Goal: Task Accomplishment & Management: Manage account settings

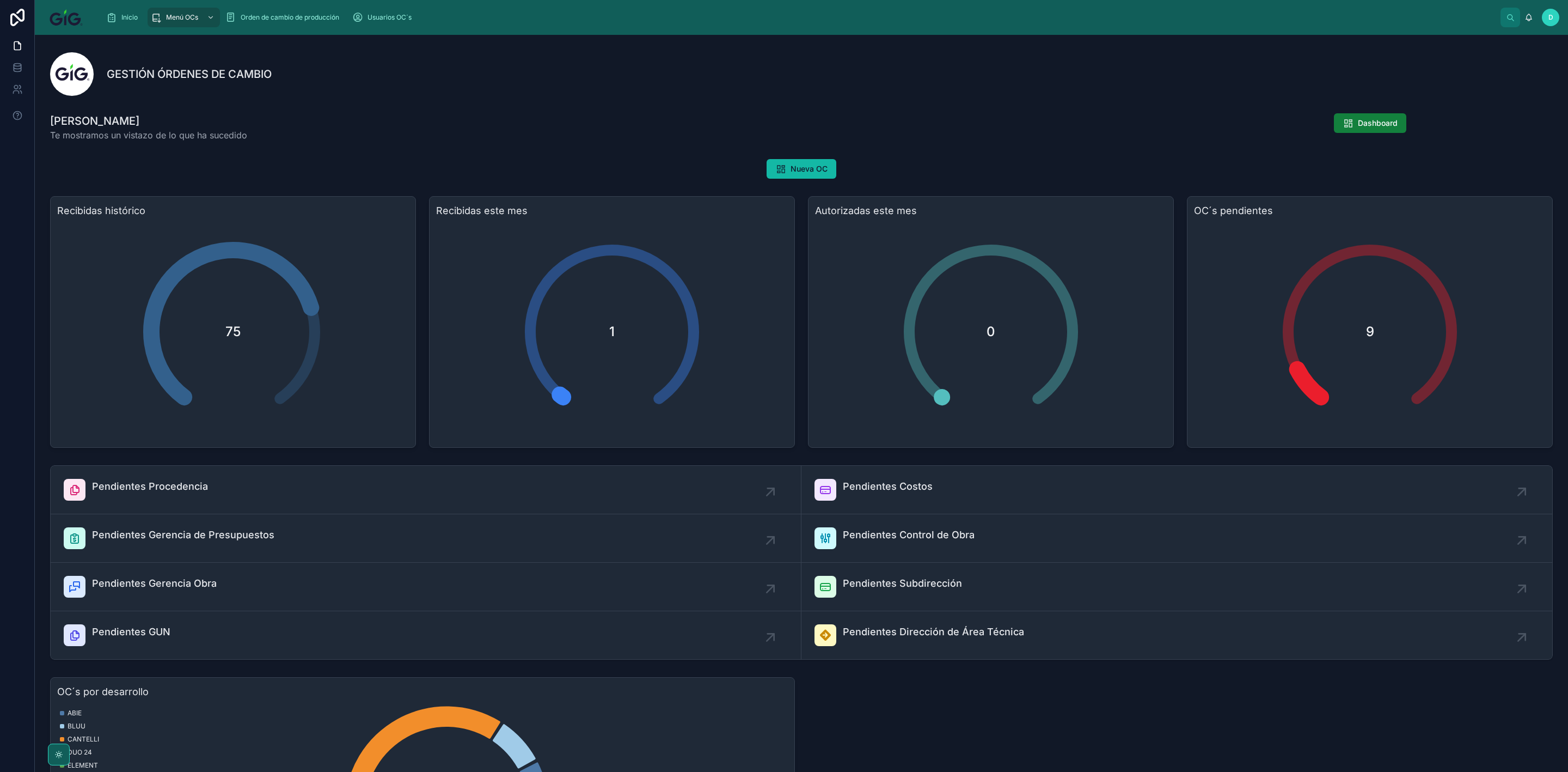
click at [1385, 122] on span "Dashboard" at bounding box center [1377, 123] width 40 height 11
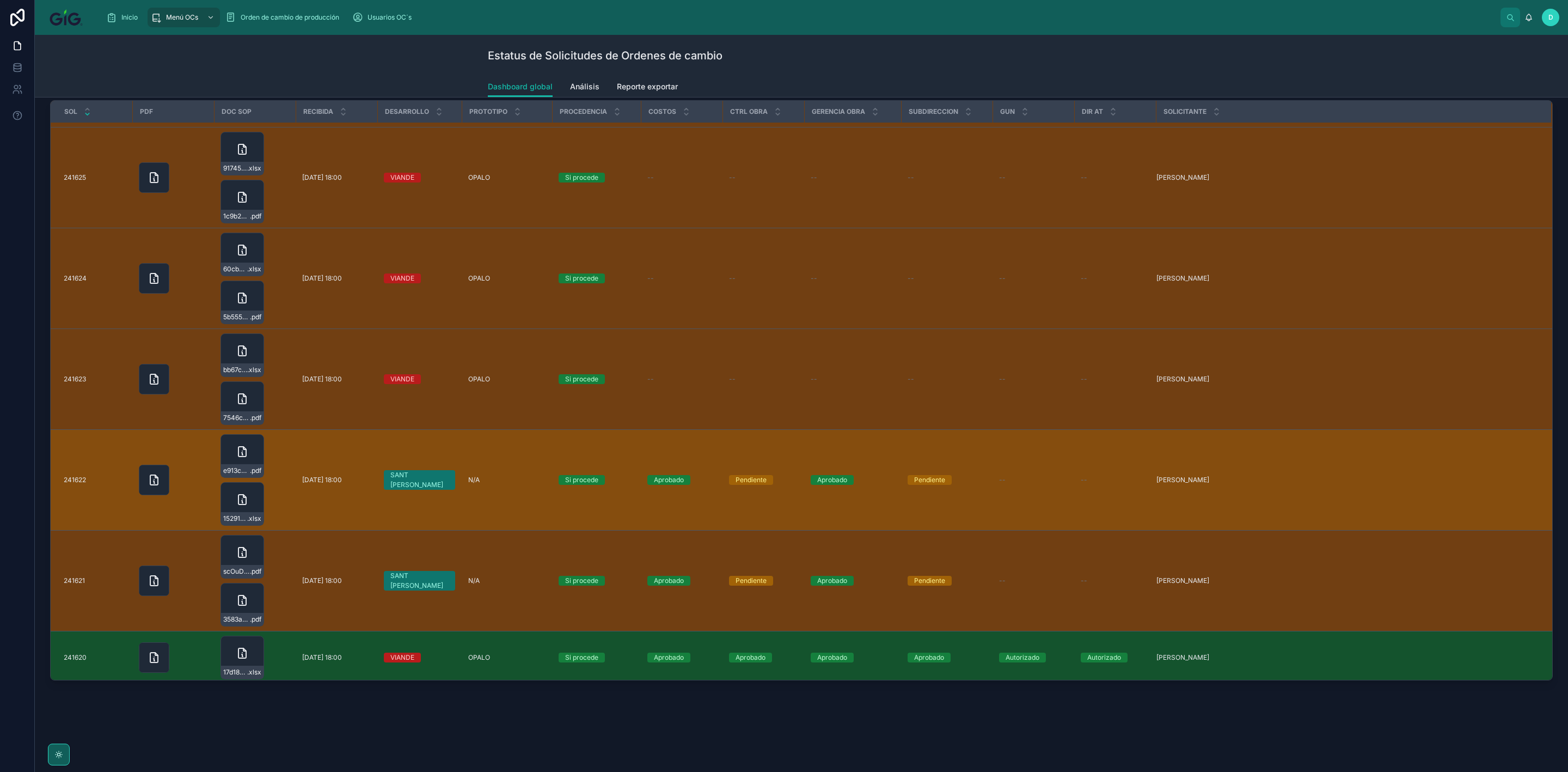
scroll to position [327, 0]
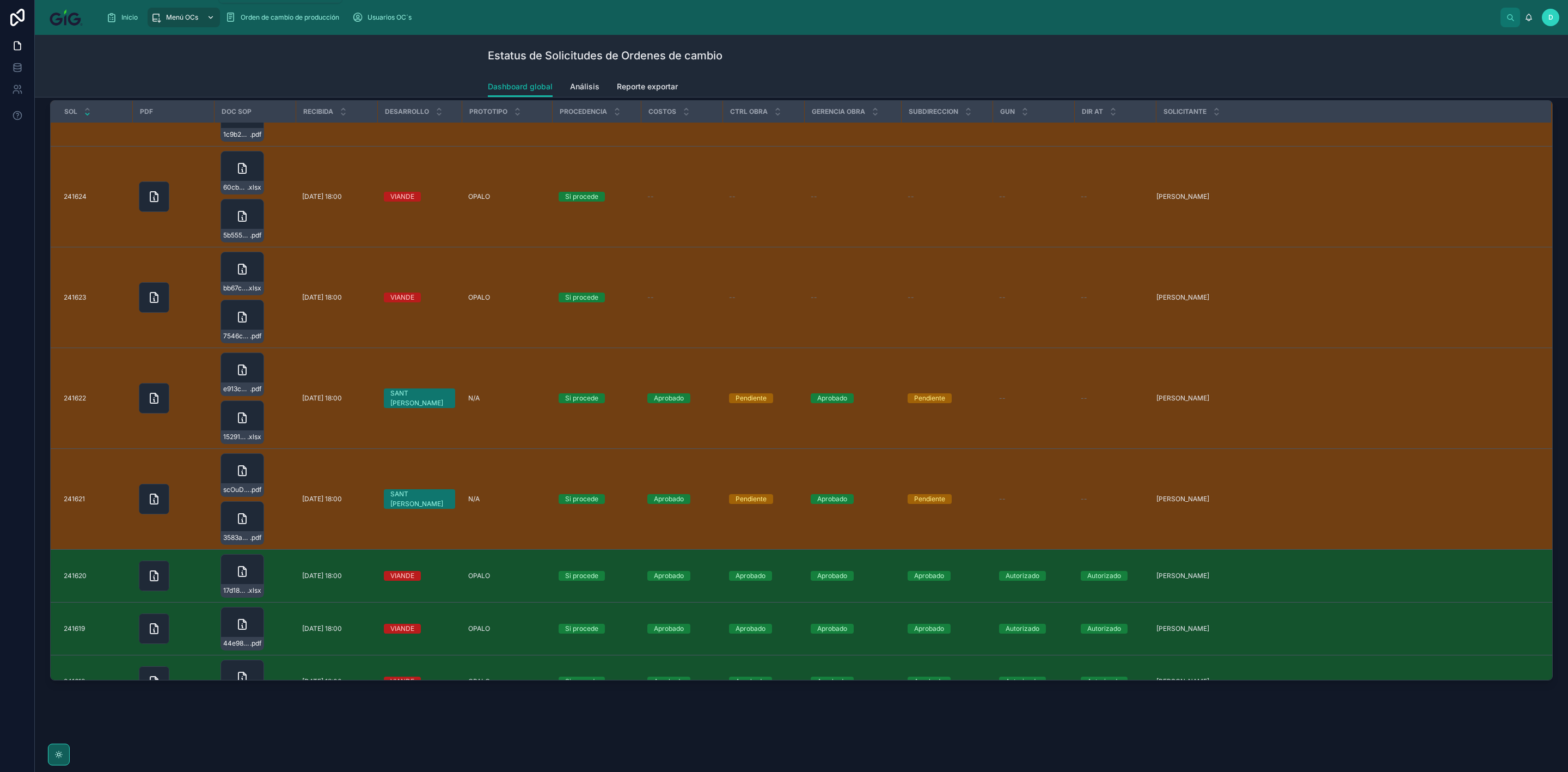
click at [211, 18] on icon "scrollable content" at bounding box center [211, 17] width 4 height 2
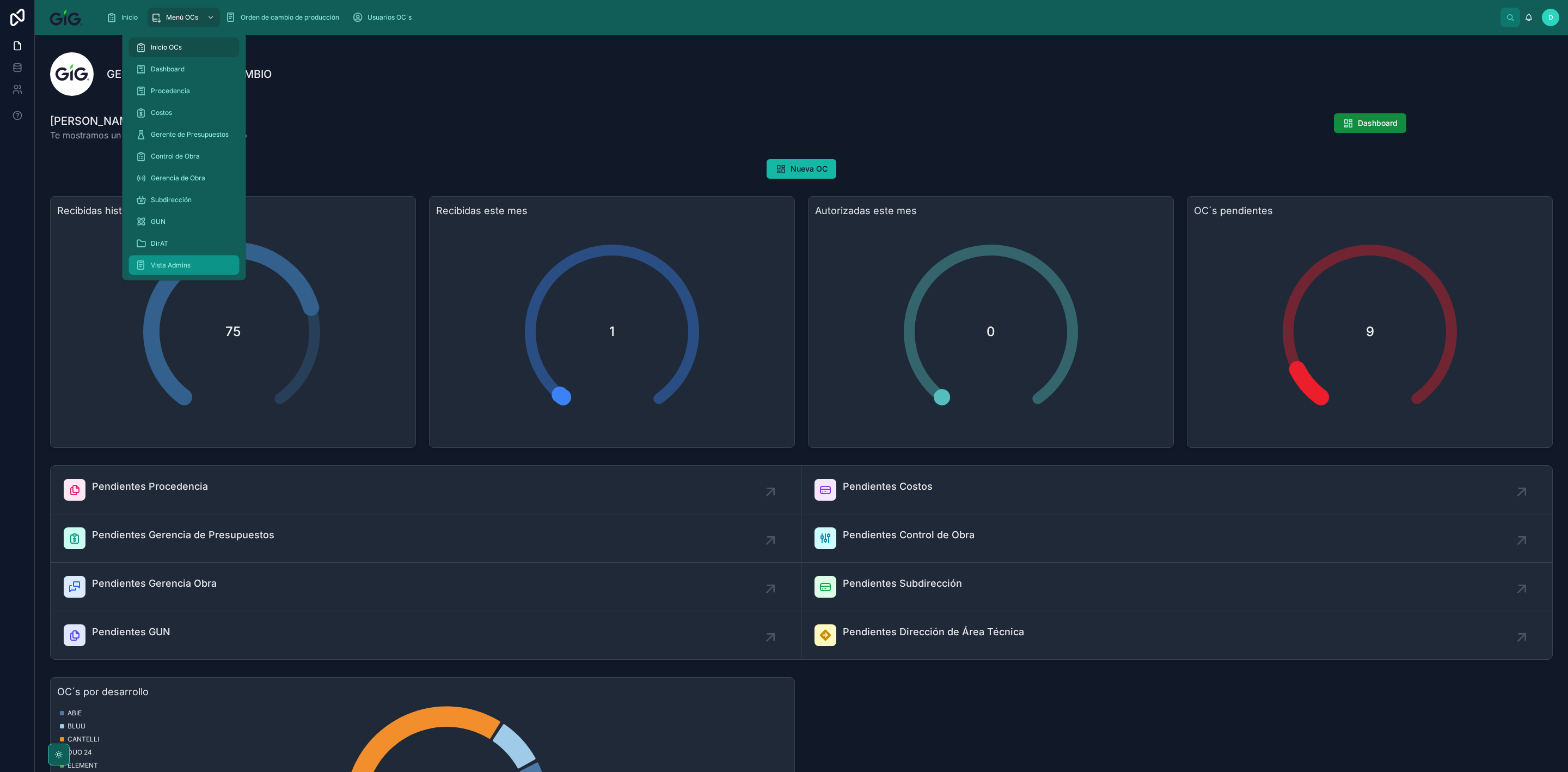
click at [161, 265] on span "Vista Admins" at bounding box center [170, 265] width 40 height 9
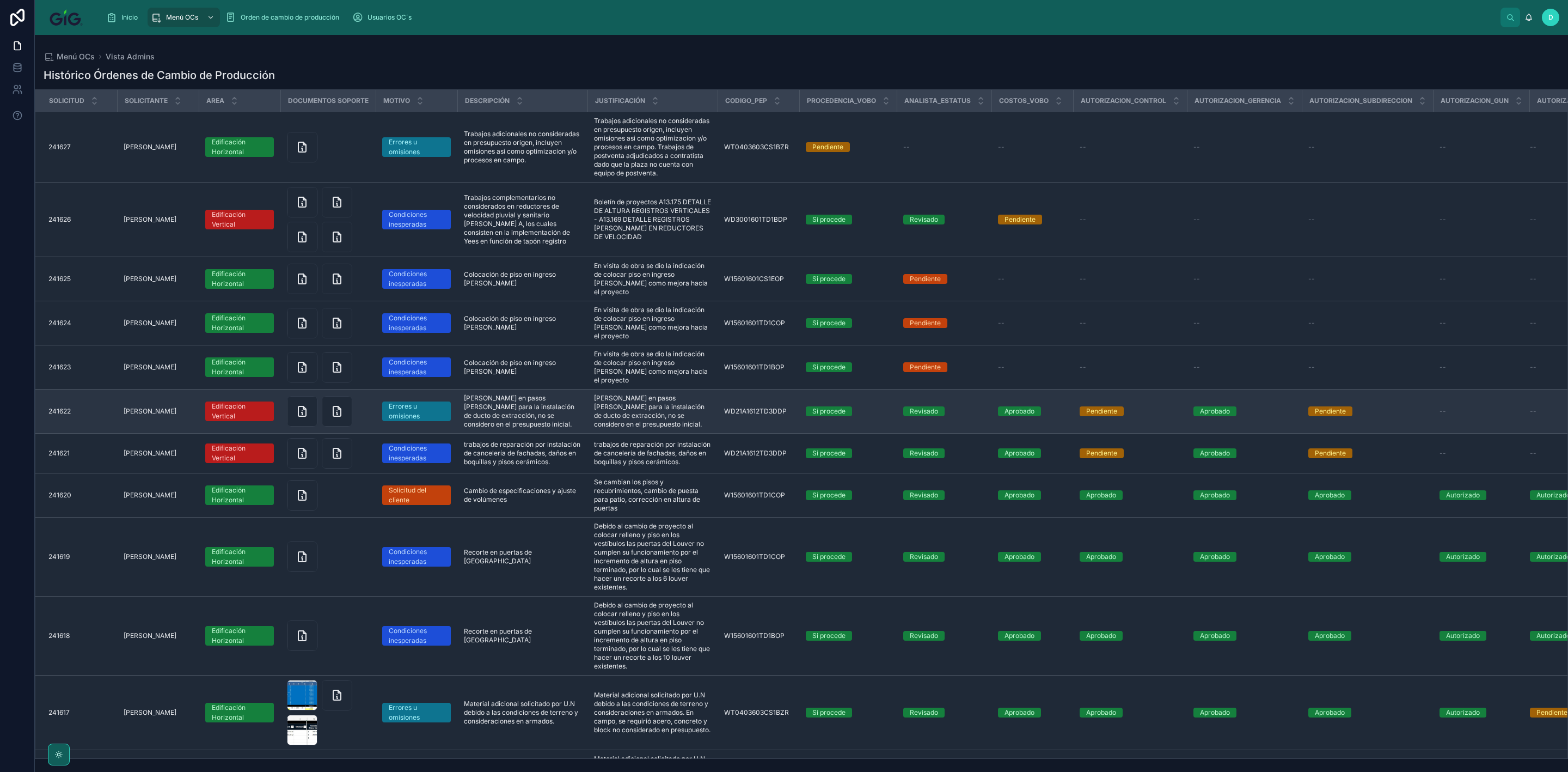
click at [1346, 406] on div "Pendiente" at bounding box center [1330, 411] width 31 height 10
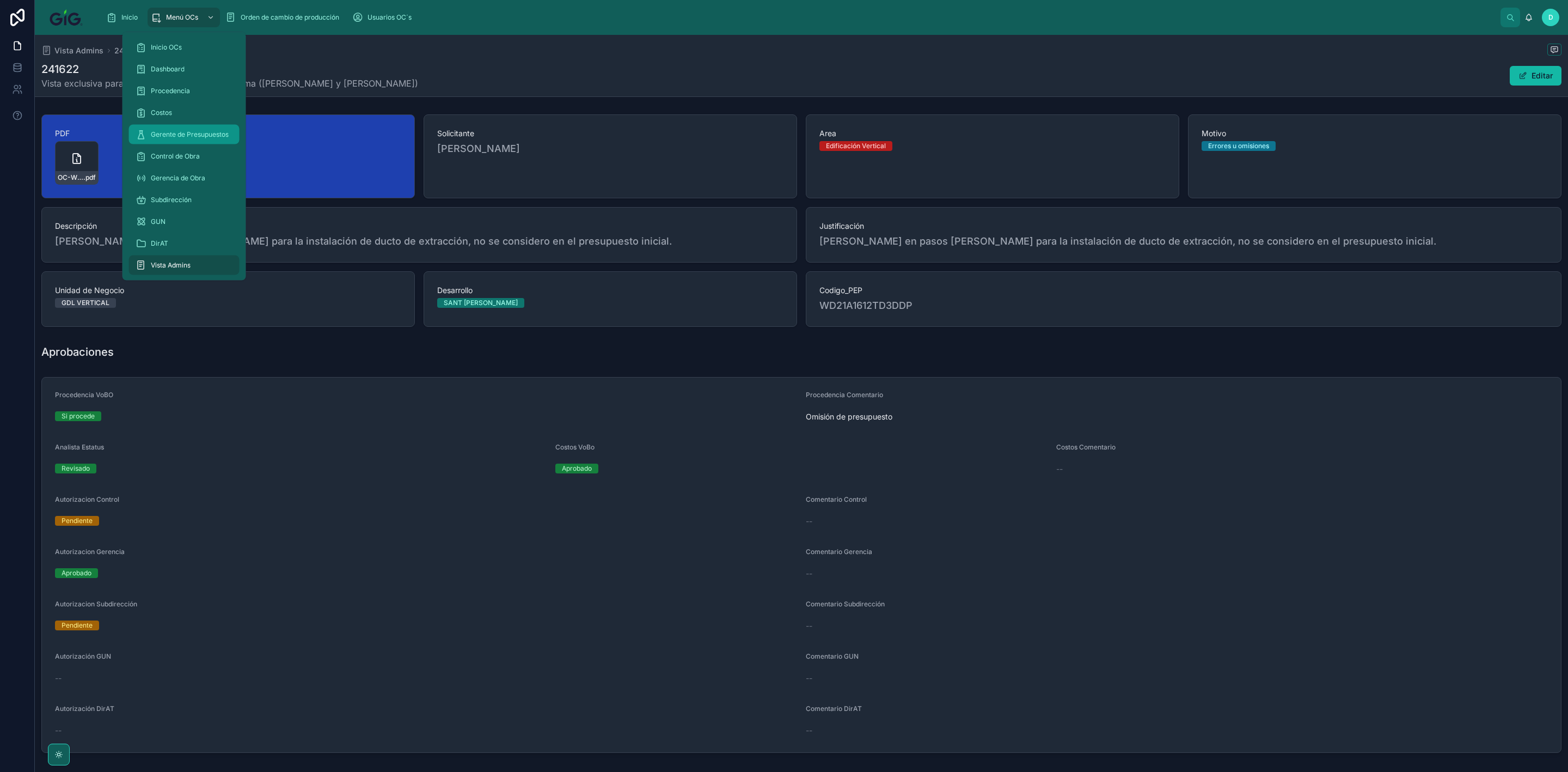
click at [181, 126] on div "Gerente de Presupuestos" at bounding box center [184, 135] width 98 height 18
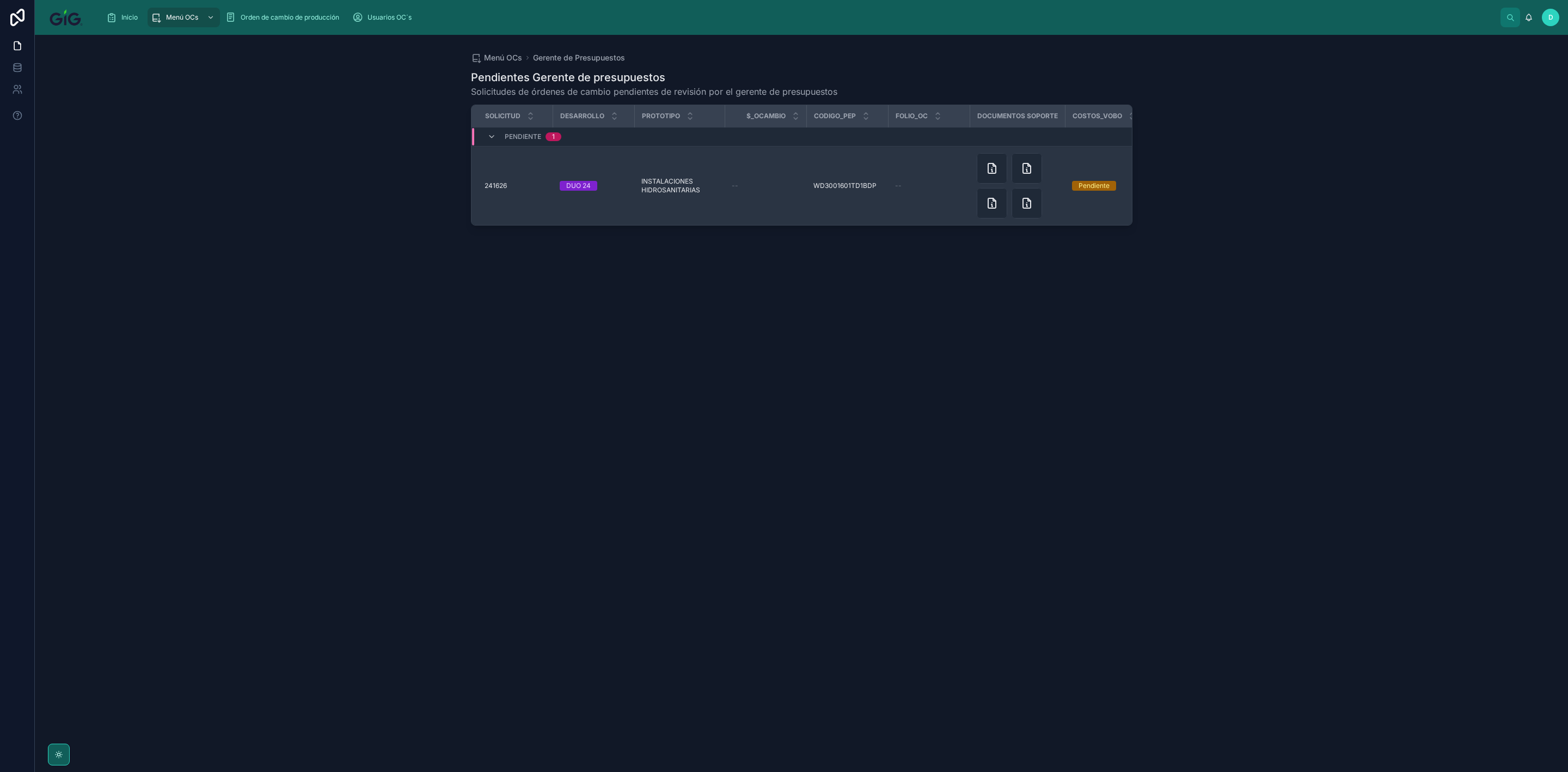
click at [680, 185] on span "INSTALACIONES HIDROSANITARIAS" at bounding box center [679, 186] width 77 height 18
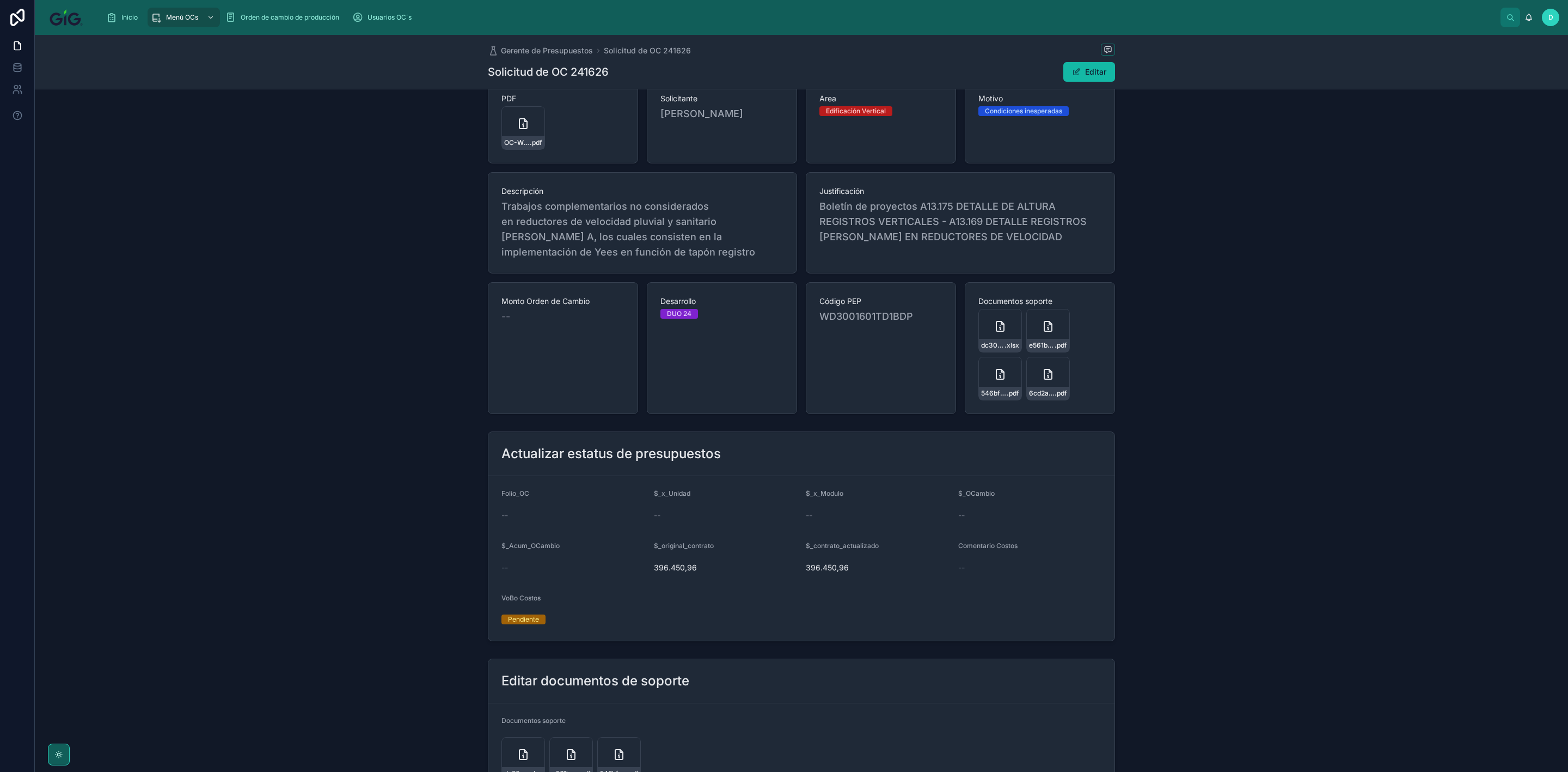
scroll to position [63, 0]
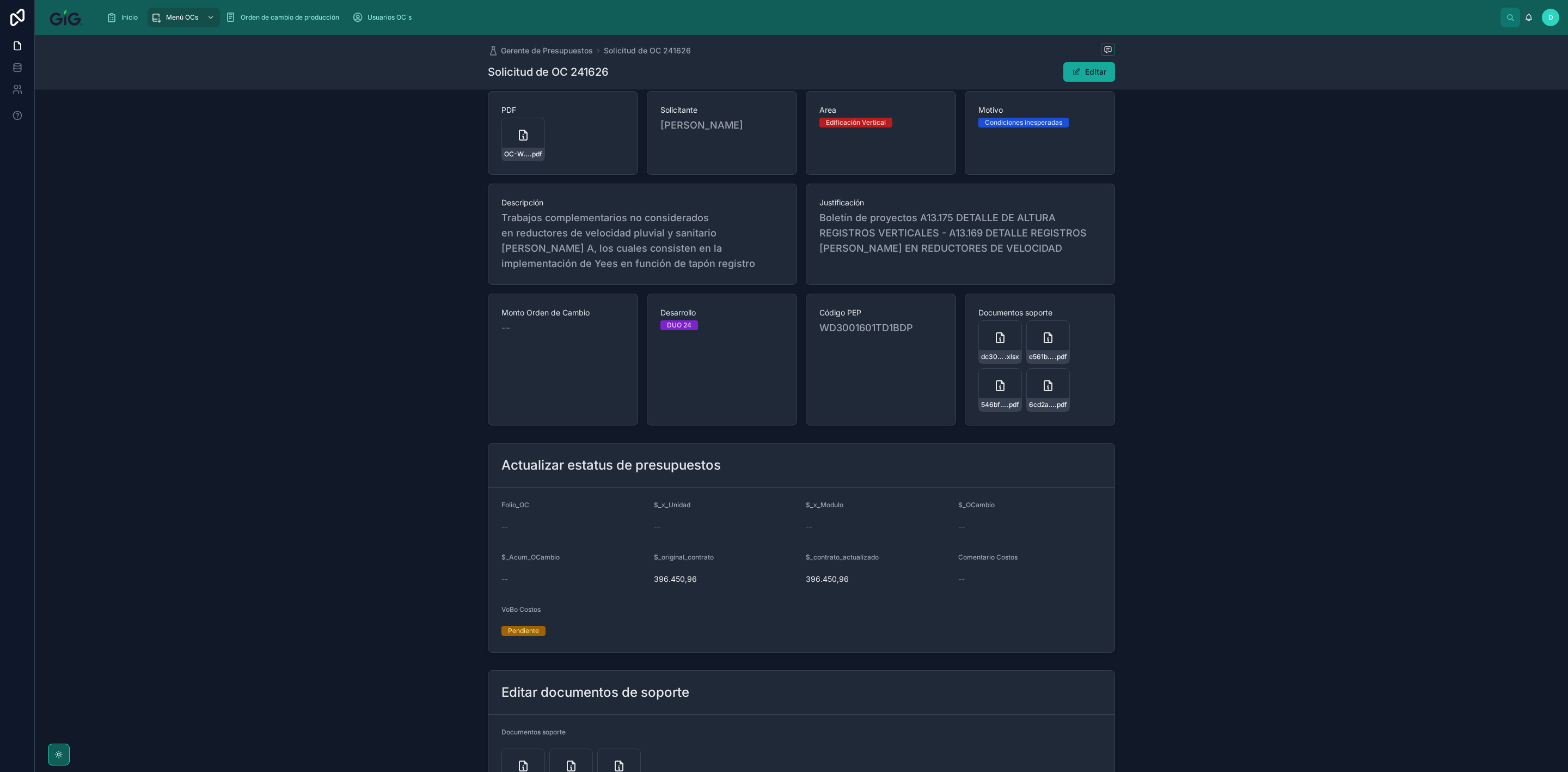
click at [1073, 75] on span at bounding box center [1077, 72] width 9 height 9
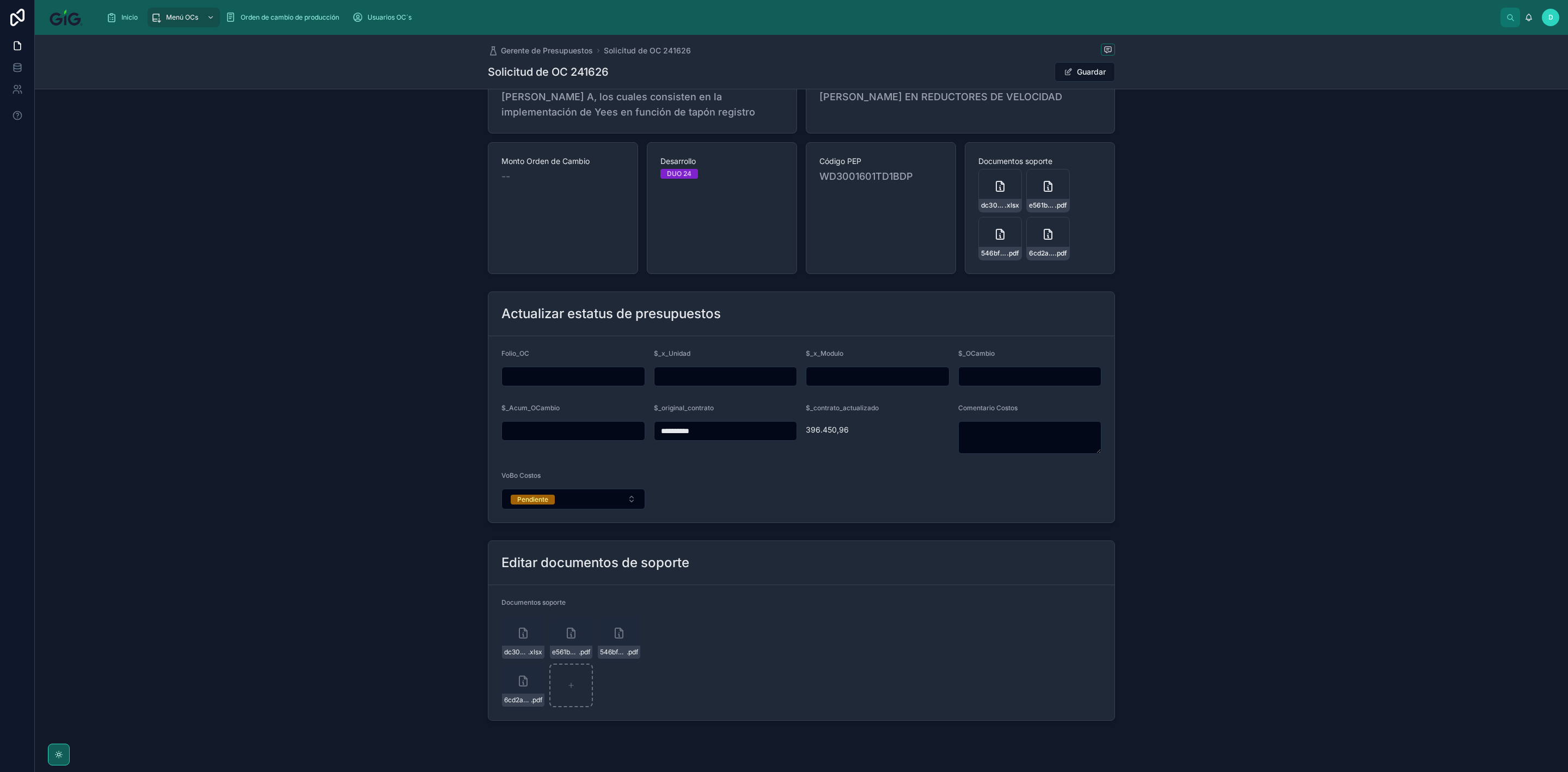
scroll to position [242, 0]
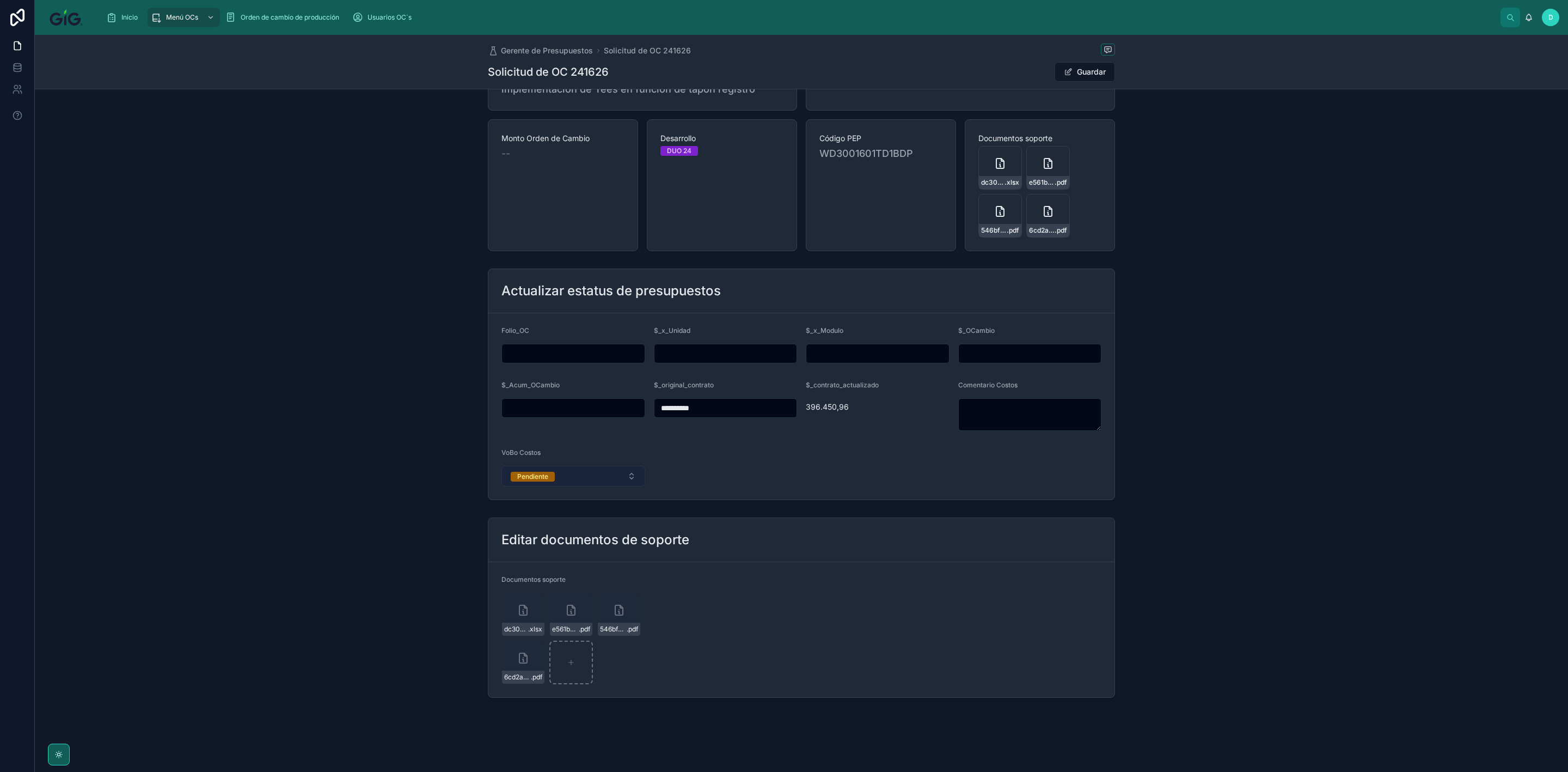
click at [599, 477] on button "Pendiente" at bounding box center [573, 476] width 144 height 20
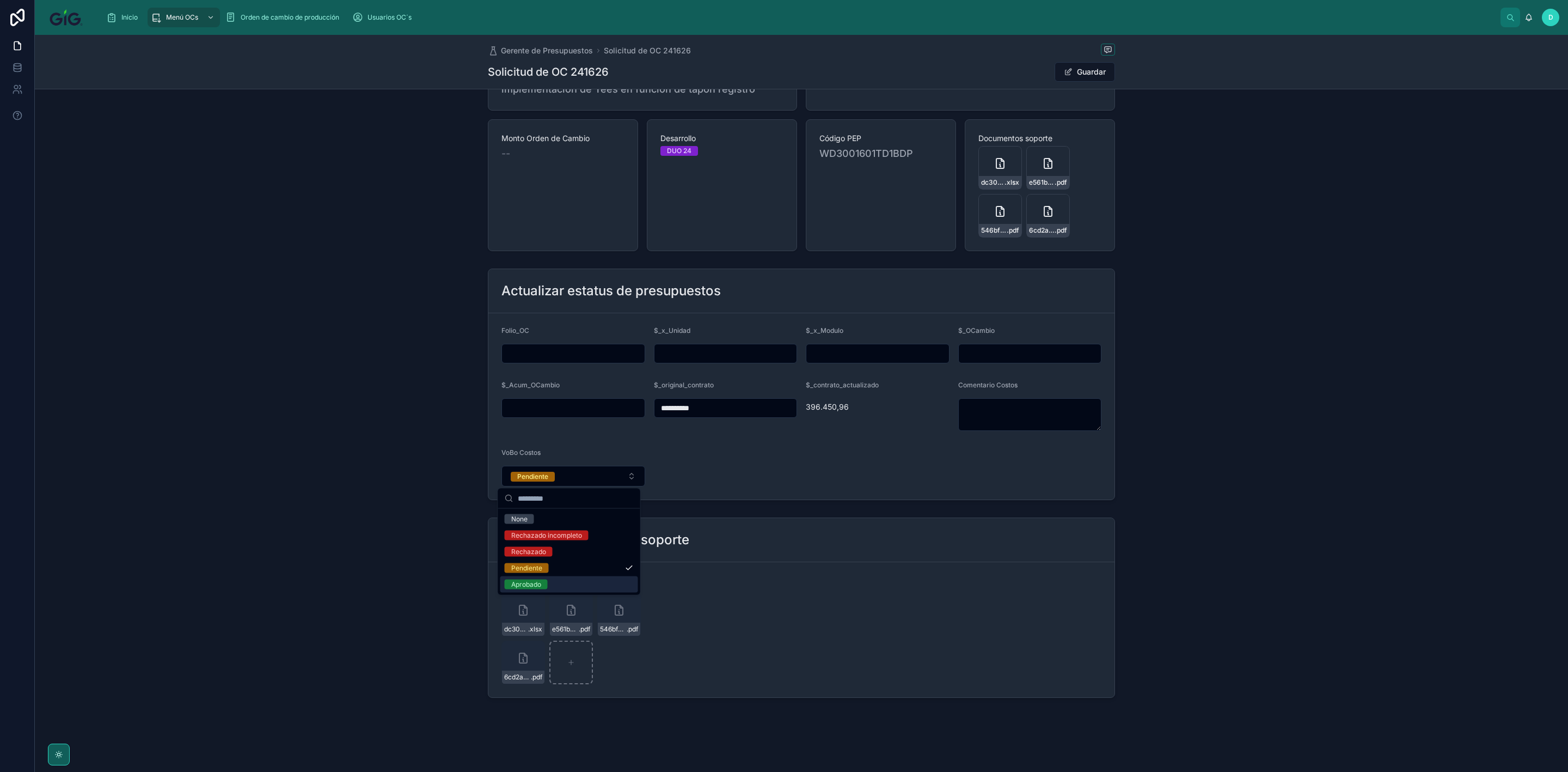
click at [933, 606] on form "Documentos soporte dc308d4c-b116-47fb-b875-515ee929fa73-O.C.1_4500150690-_REDUC…" at bounding box center [802, 630] width 626 height 135
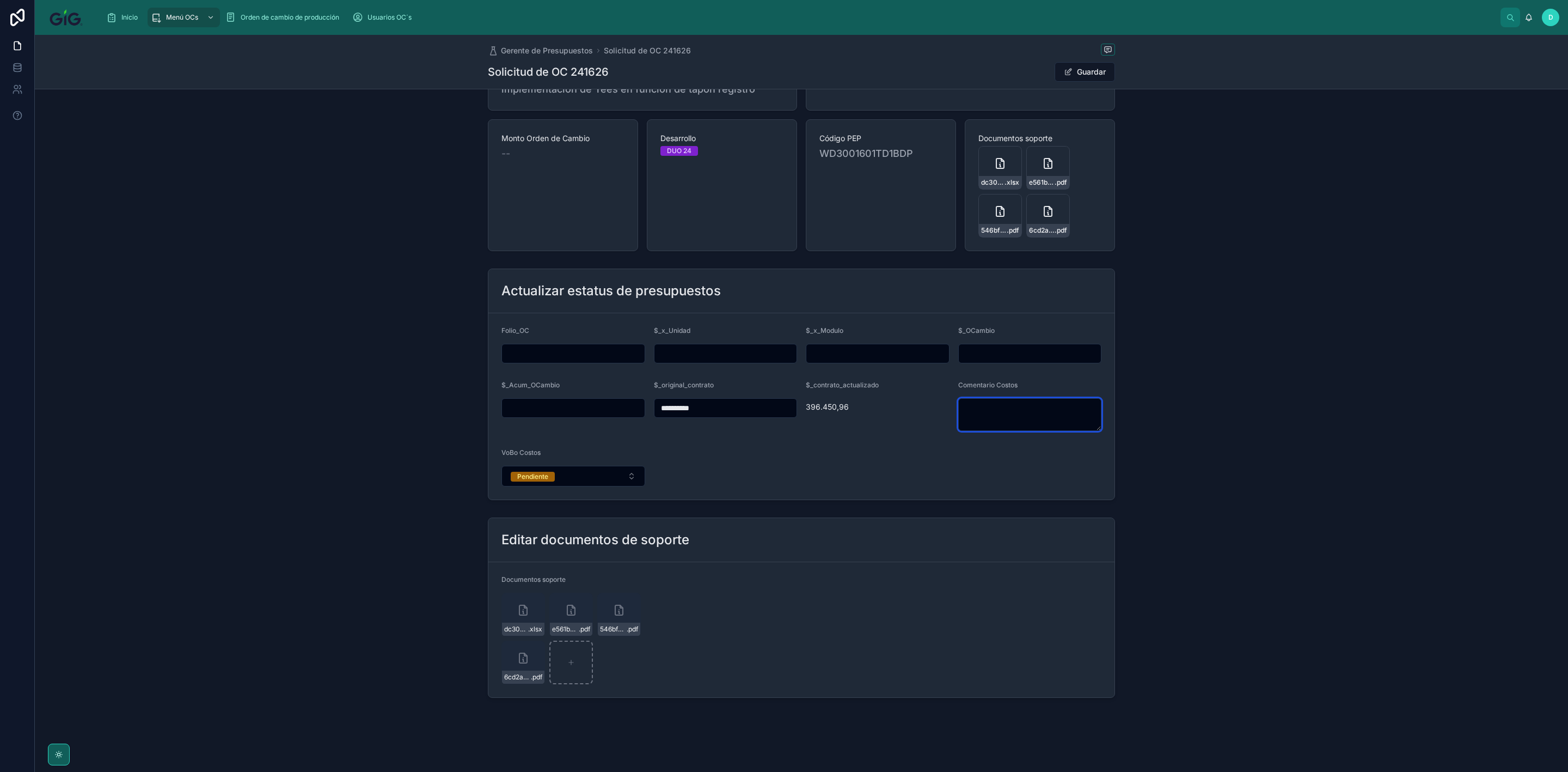
click at [995, 401] on textarea at bounding box center [1031, 414] width 144 height 33
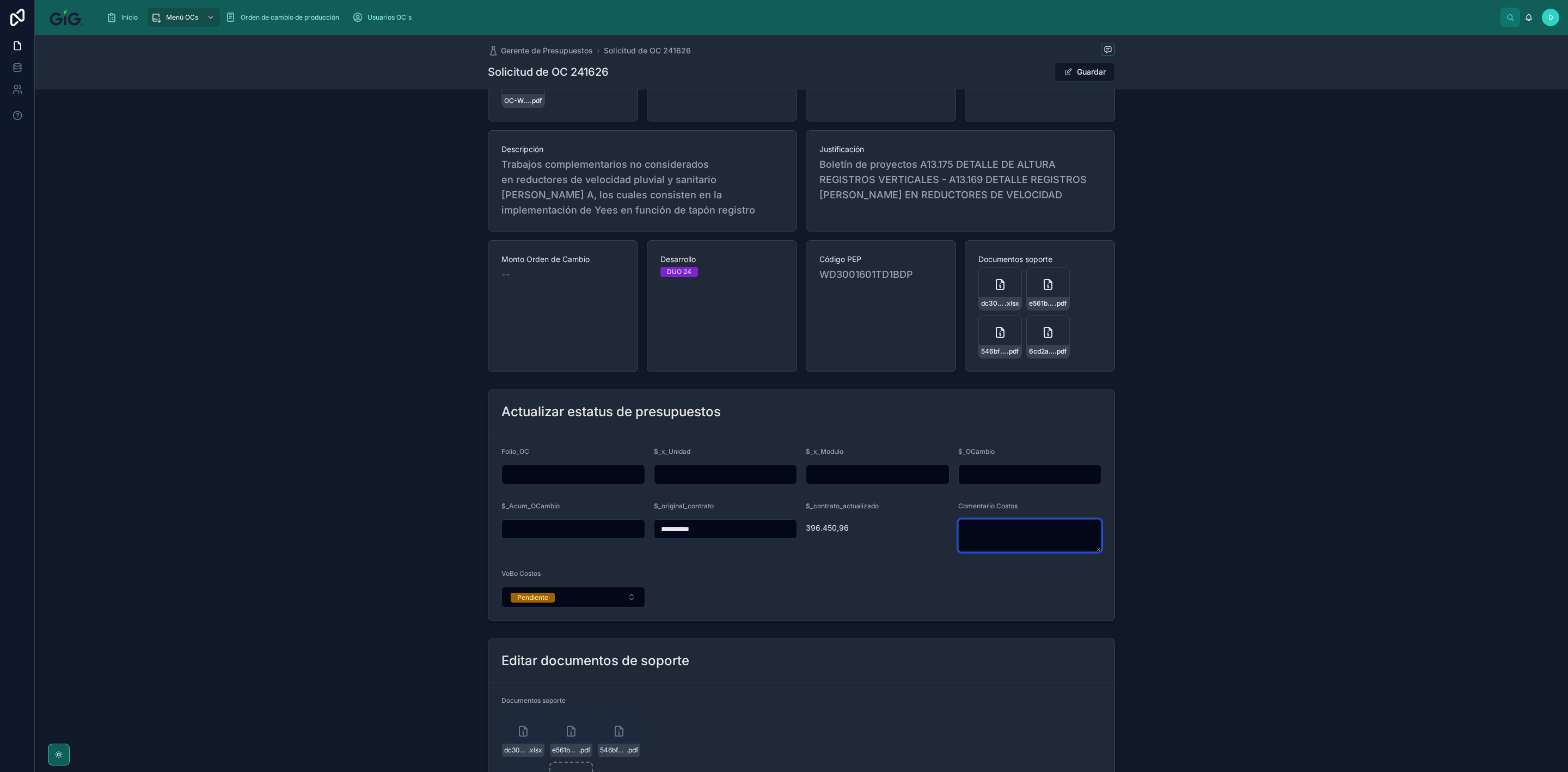
scroll to position [0, 0]
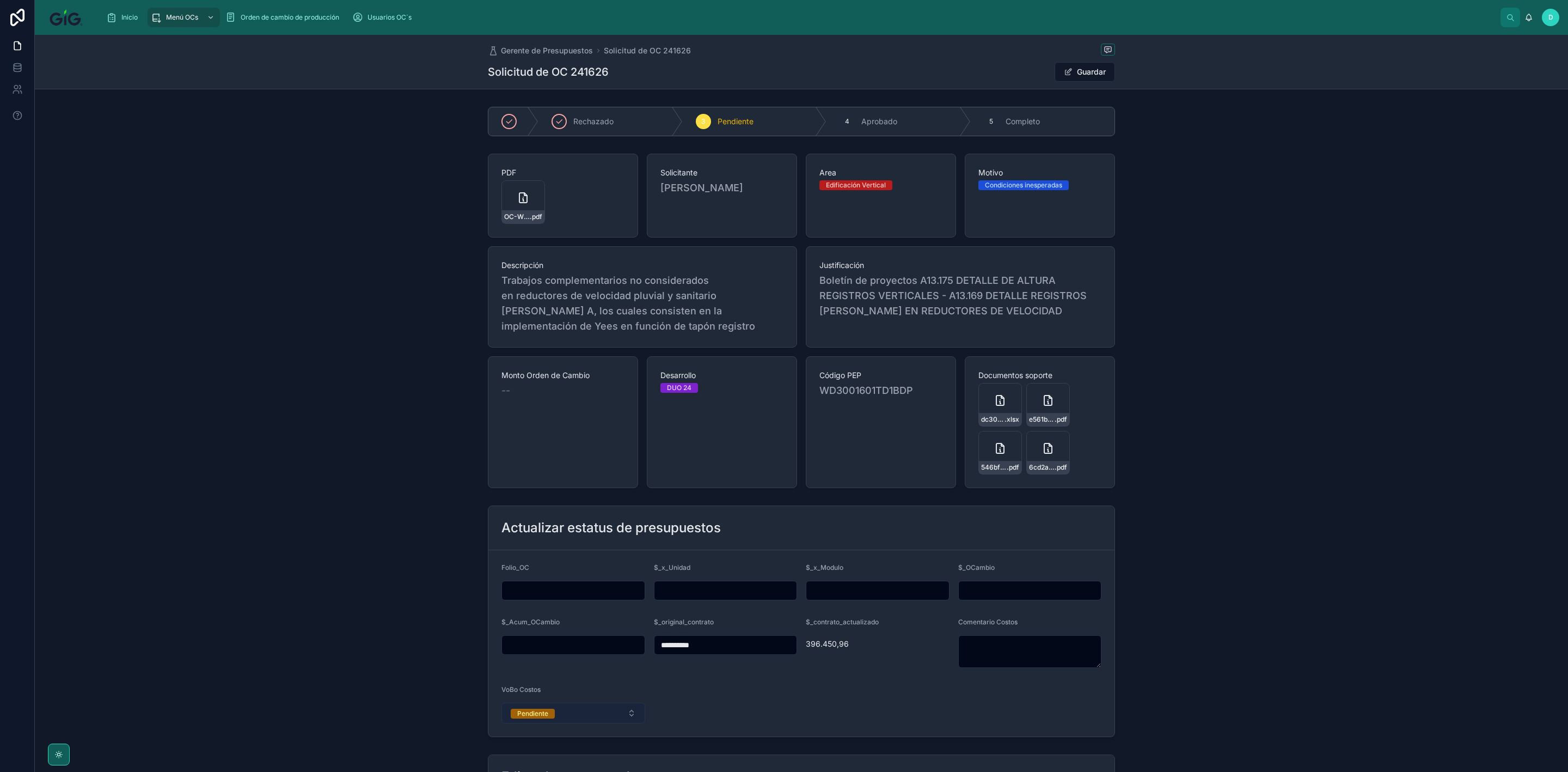
click at [608, 721] on button "Pendiente" at bounding box center [573, 713] width 144 height 20
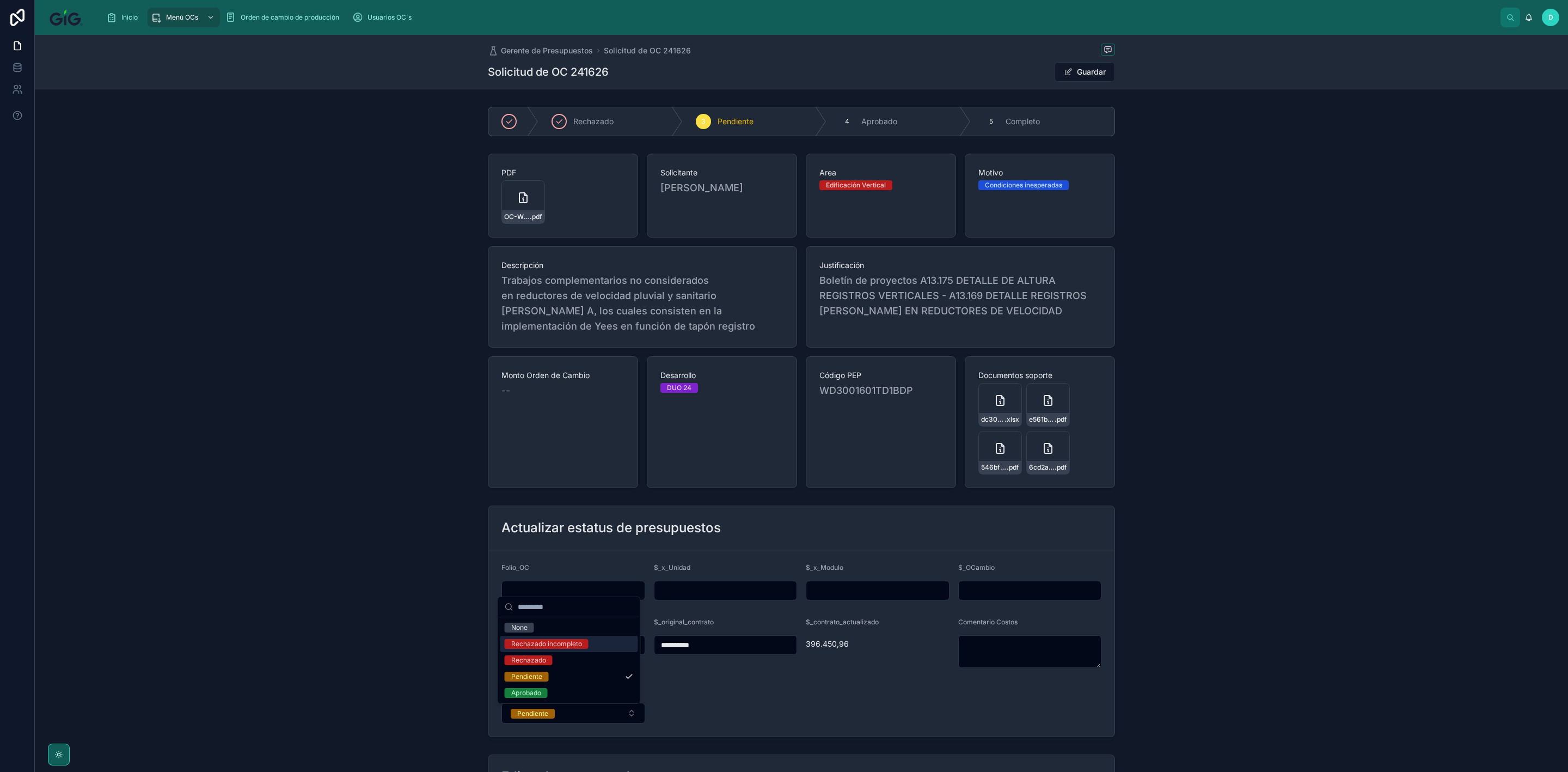
click at [568, 641] on div "Rechazado incompleto" at bounding box center [546, 643] width 71 height 10
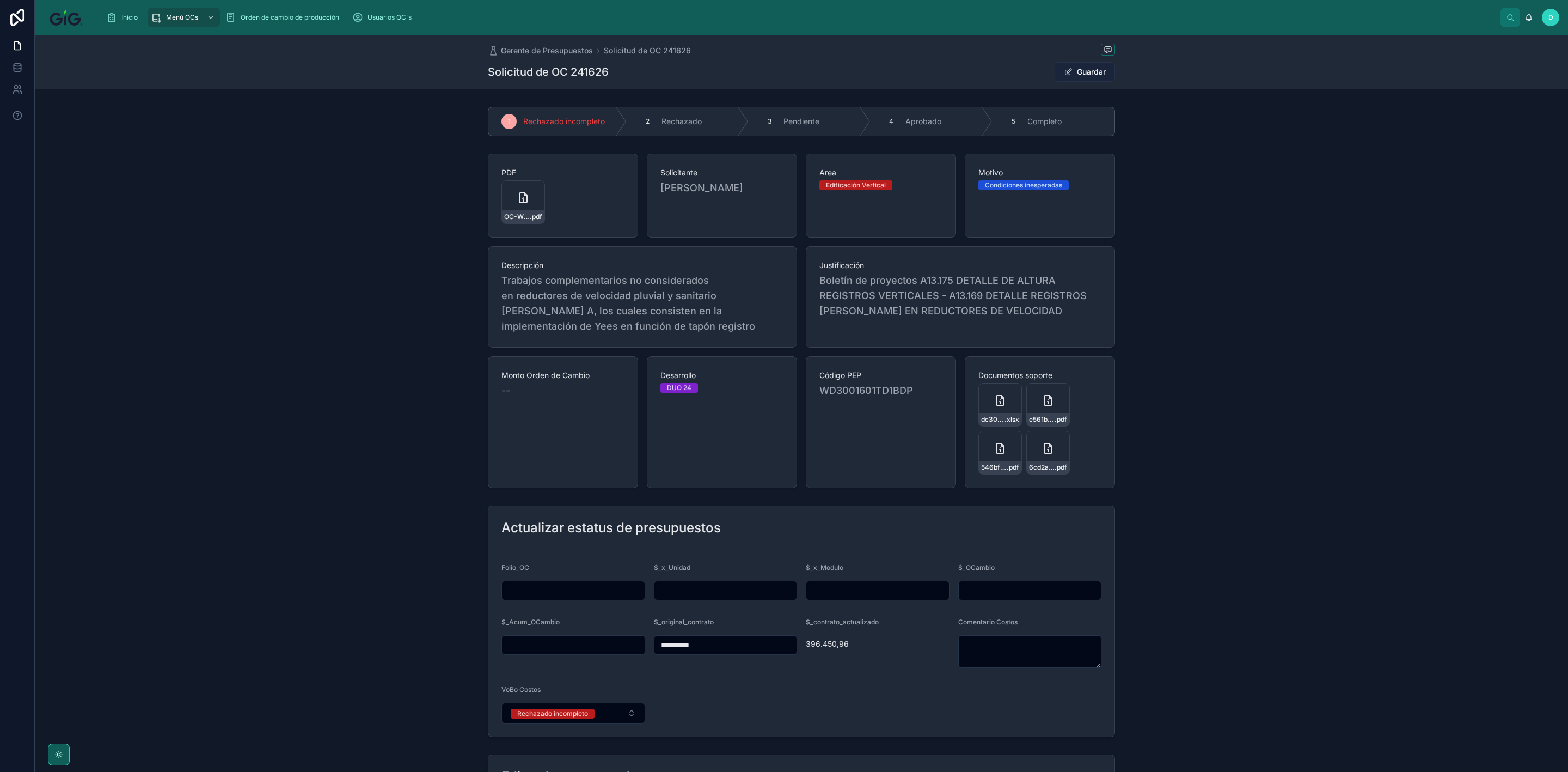
click at [1084, 67] on button "Guardar" at bounding box center [1085, 72] width 60 height 20
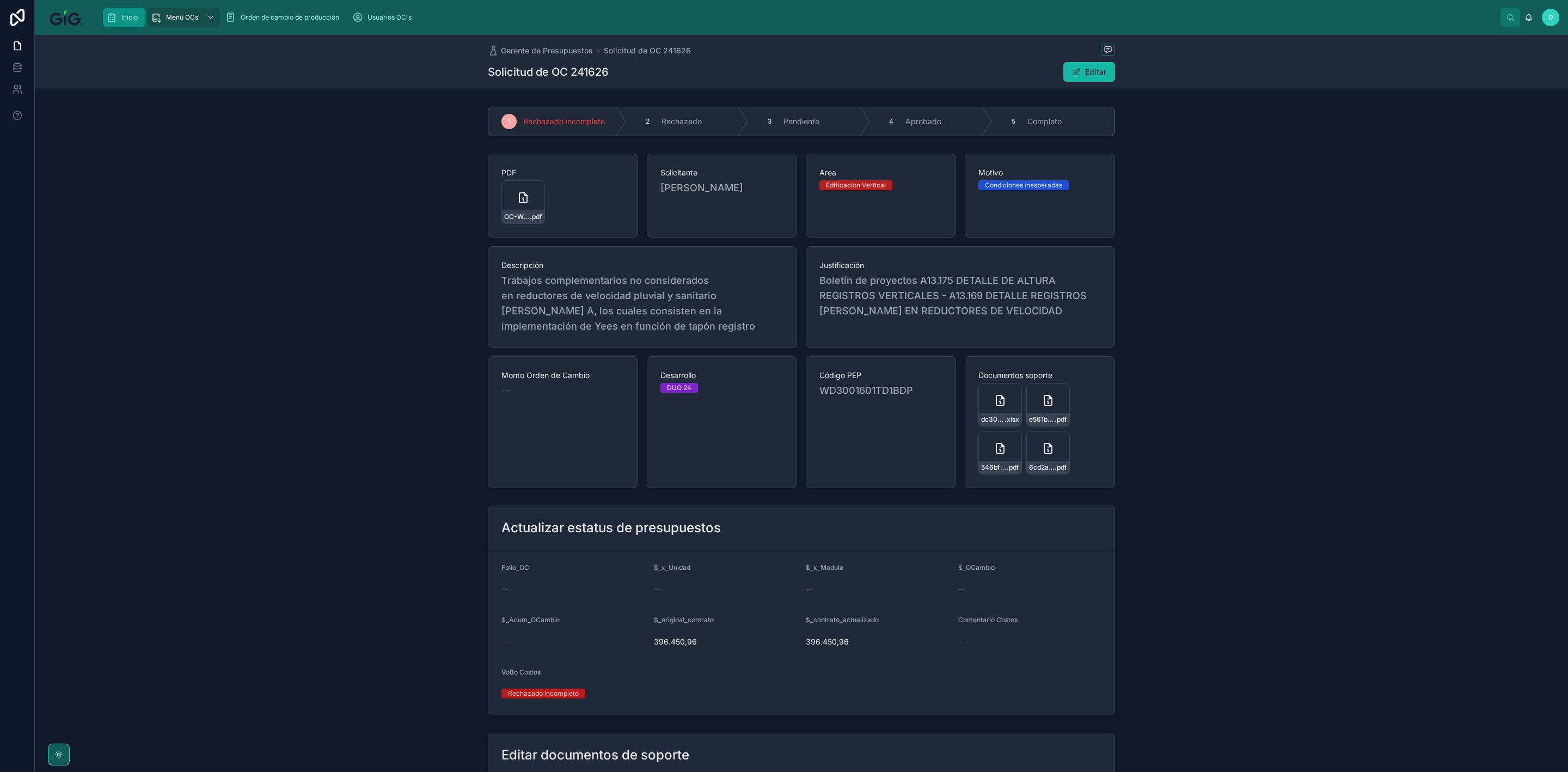
click at [122, 23] on div "Inicio" at bounding box center [124, 18] width 36 height 18
